Goal: Transaction & Acquisition: Subscribe to service/newsletter

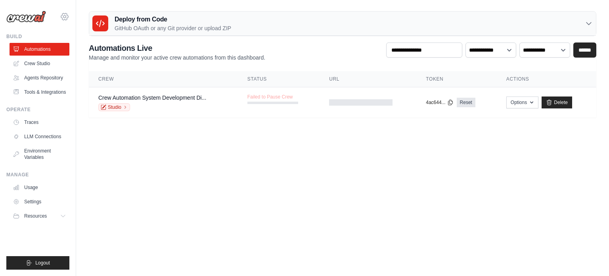
click at [64, 16] on icon at bounding box center [65, 17] width 10 height 10
click at [95, 33] on div "[EMAIL_ADDRESS][DOMAIN_NAME]" at bounding box center [97, 31] width 63 height 8
click at [88, 49] on span "Settings" at bounding box center [99, 49] width 63 height 8
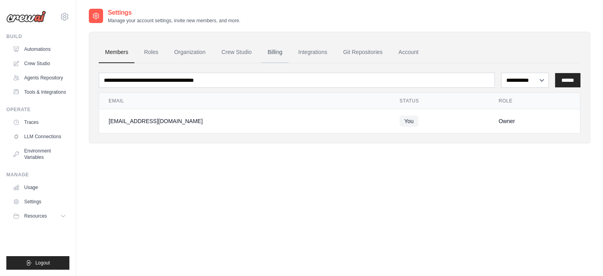
click at [271, 48] on link "Billing" at bounding box center [274, 52] width 27 height 21
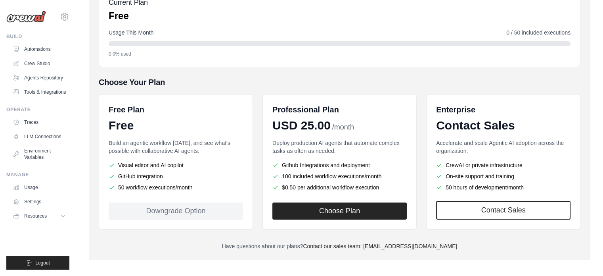
scroll to position [105, 0]
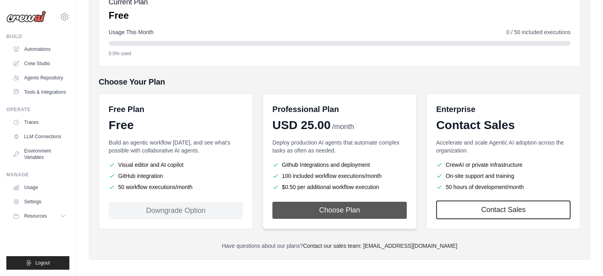
click at [343, 209] on button "Choose Plan" at bounding box center [339, 209] width 134 height 17
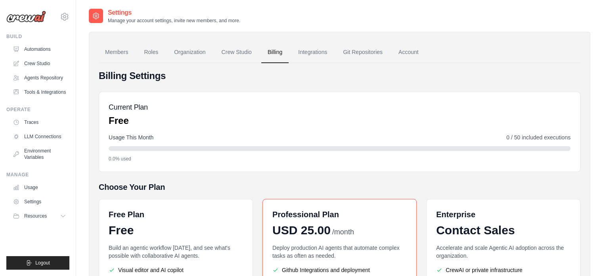
scroll to position [108, 0]
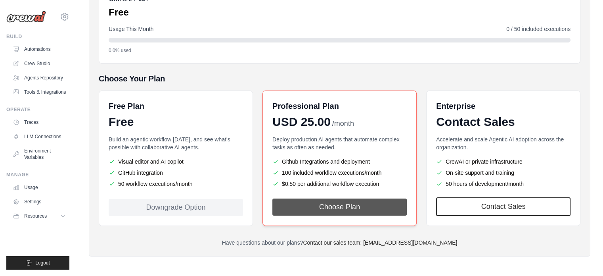
click at [320, 211] on button "Choose Plan" at bounding box center [339, 206] width 134 height 17
click at [319, 207] on button "Choose Plan" at bounding box center [339, 206] width 134 height 17
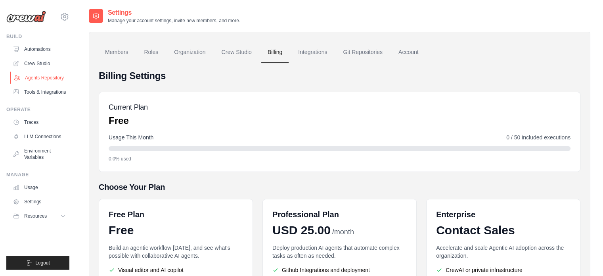
click at [56, 76] on link "Agents Repository" at bounding box center [40, 77] width 60 height 13
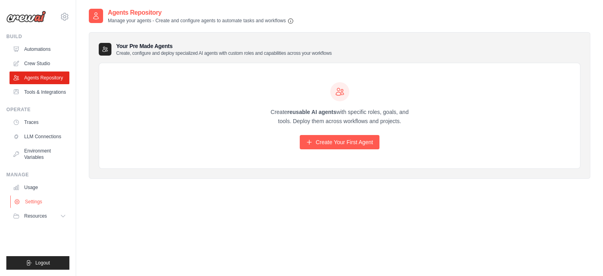
click at [35, 199] on link "Settings" at bounding box center [40, 201] width 60 height 13
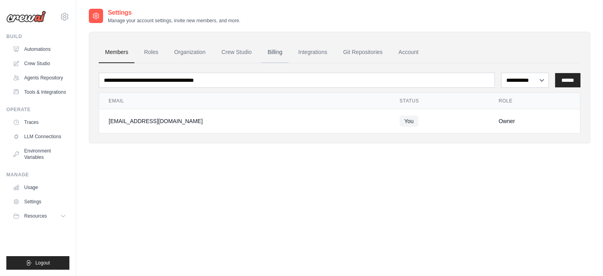
click at [278, 56] on link "Billing" at bounding box center [274, 52] width 27 height 21
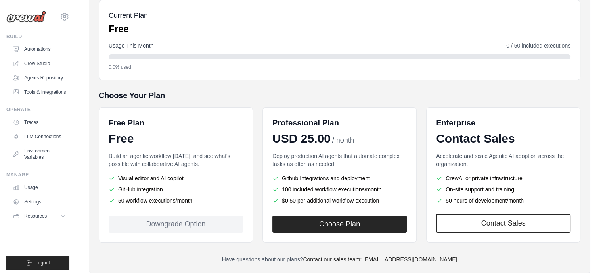
scroll to position [108, 0]
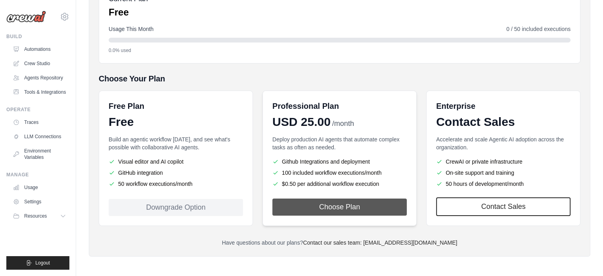
click at [351, 201] on button "Choose Plan" at bounding box center [339, 206] width 134 height 17
